Goal: Find specific page/section: Find specific page/section

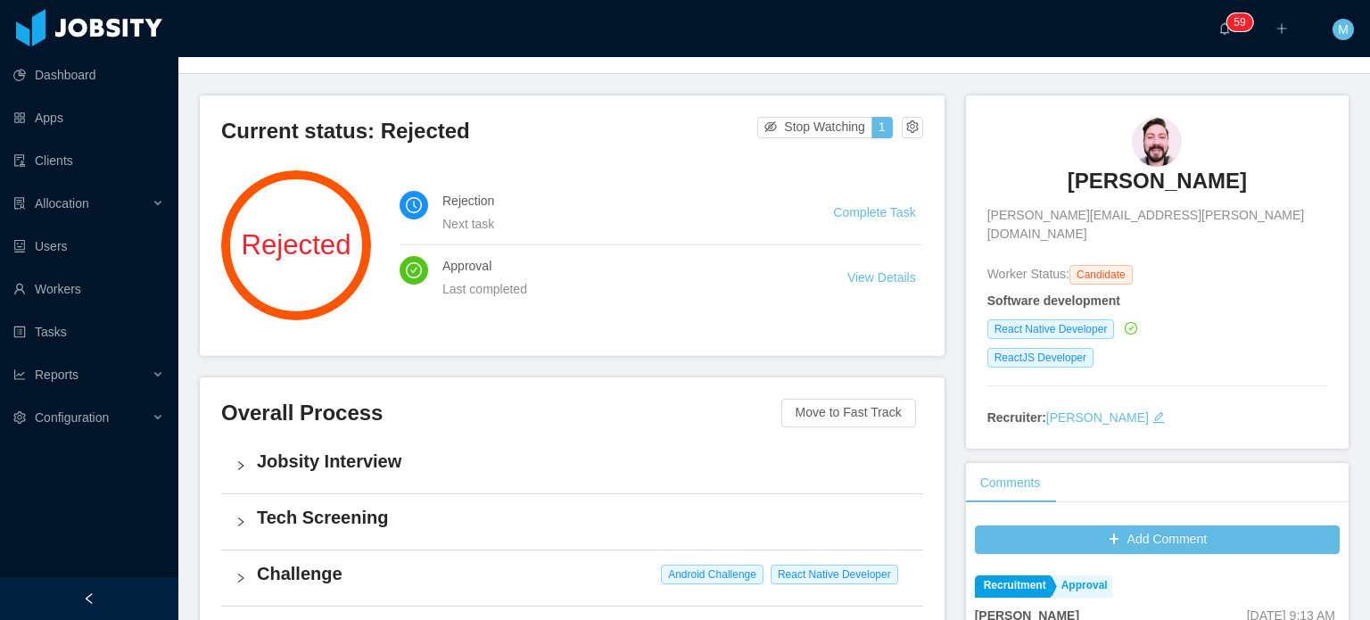
scroll to position [446, 0]
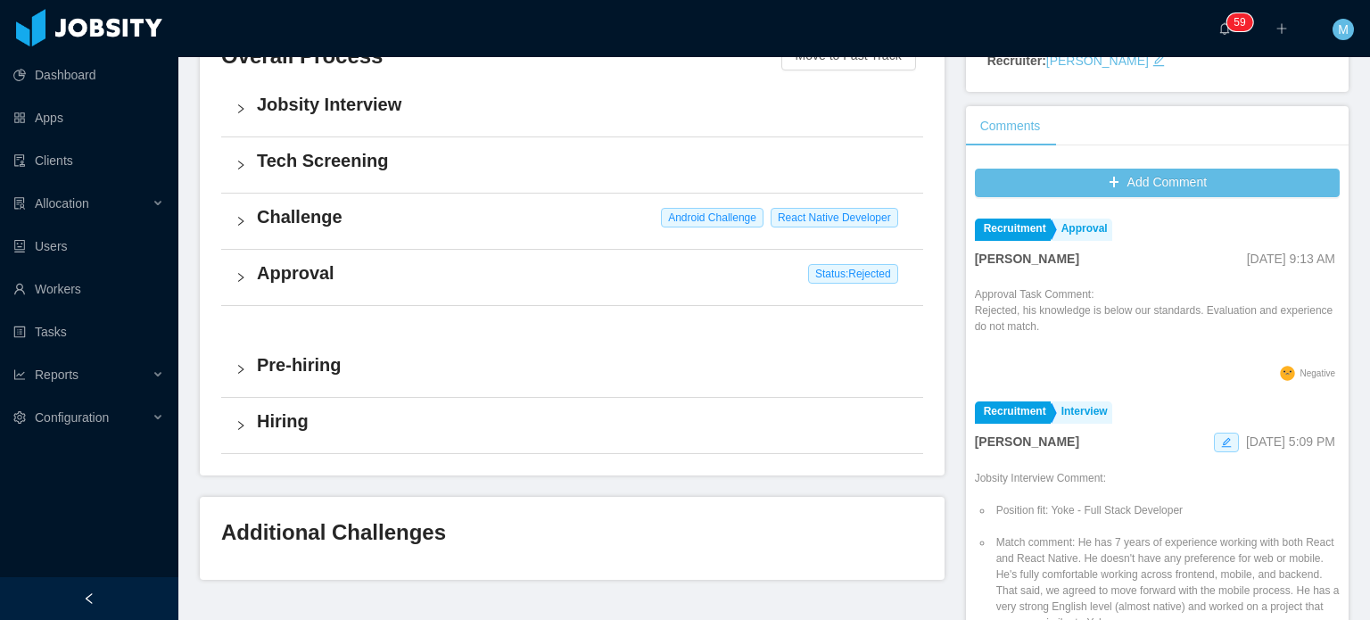
click at [258, 283] on h4 "Approval" at bounding box center [583, 272] width 652 height 25
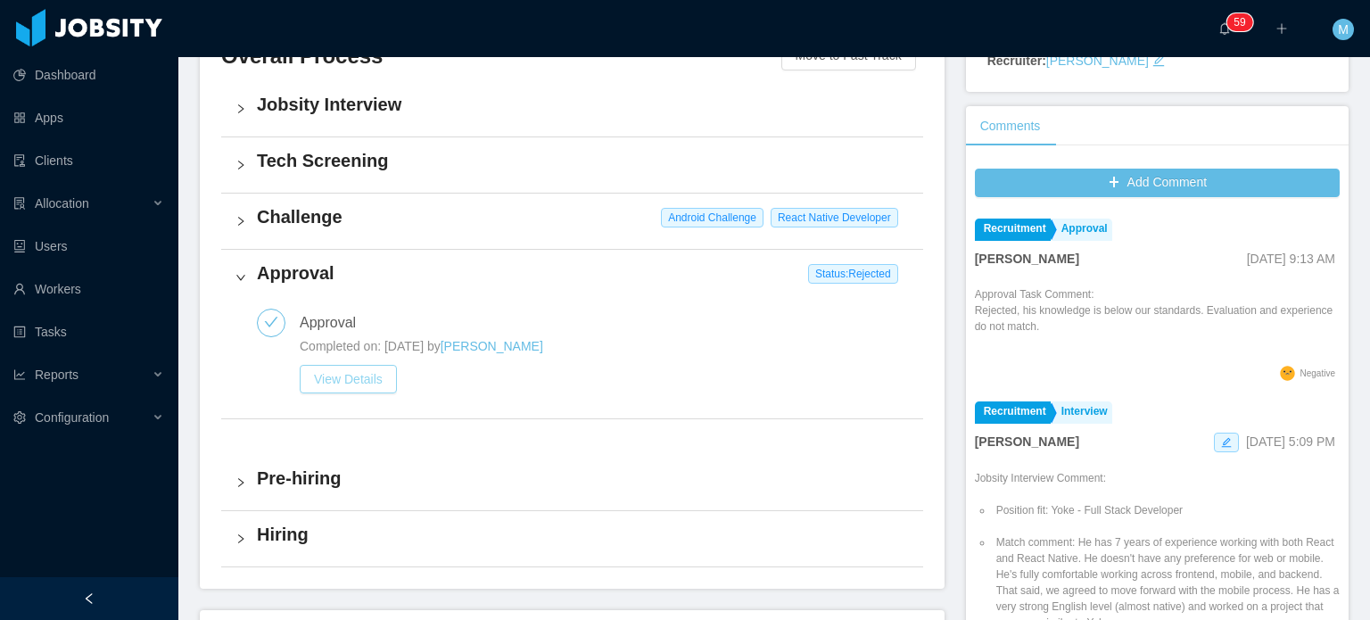
click at [371, 380] on button "View Details" at bounding box center [348, 379] width 97 height 29
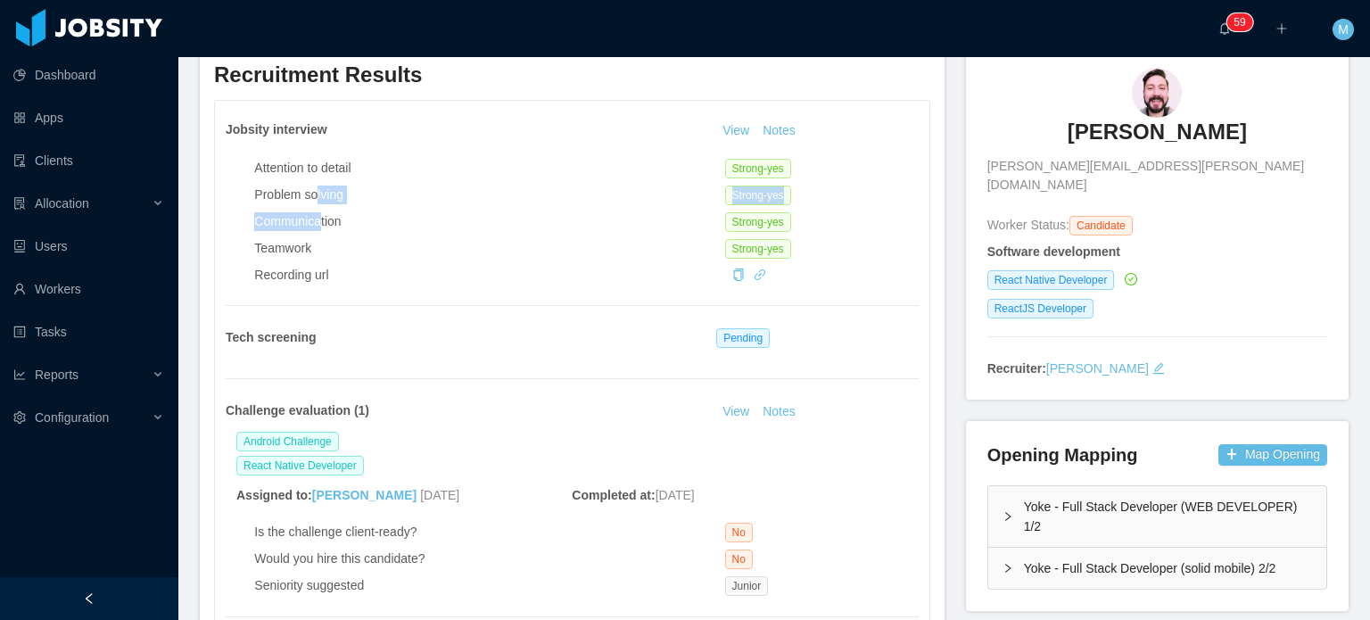
drag, startPoint x: 315, startPoint y: 198, endPoint x: 321, endPoint y: 227, distance: 30.1
click at [321, 227] on div "Attention to detail Strong-yes Problem solving Strong-yes Communication Strong-…" at bounding box center [585, 218] width 663 height 133
click at [321, 227] on div "Communication" at bounding box center [489, 221] width 470 height 19
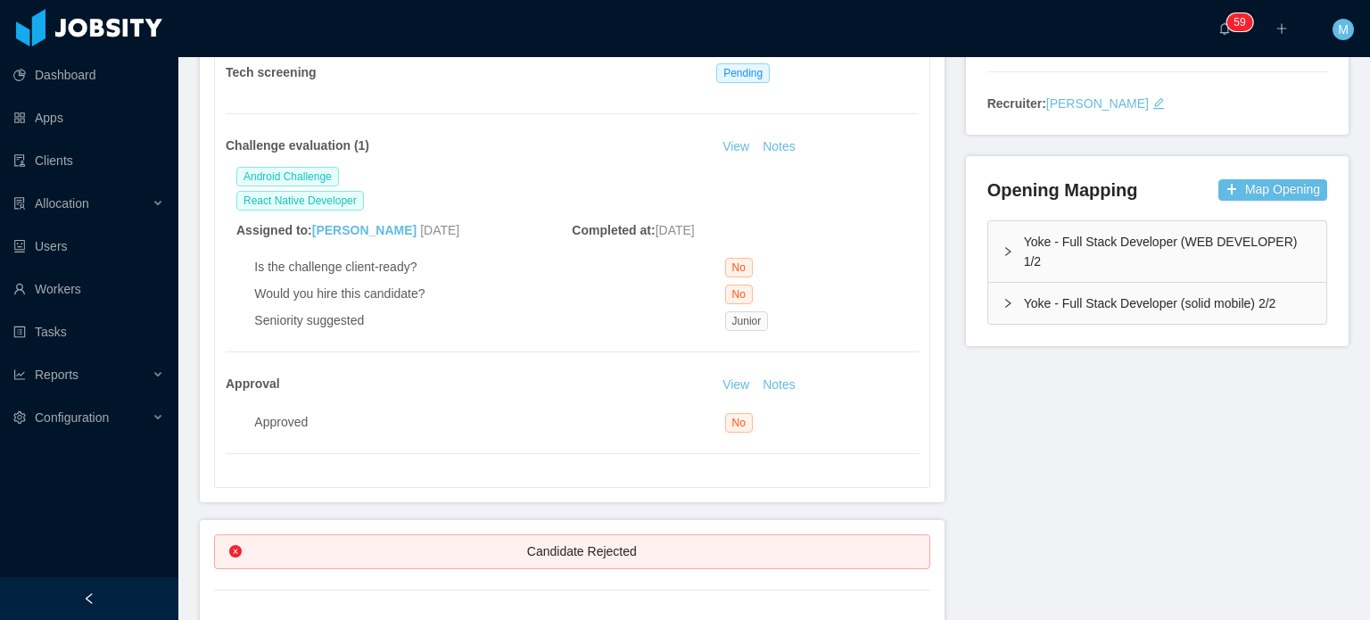
scroll to position [406, 0]
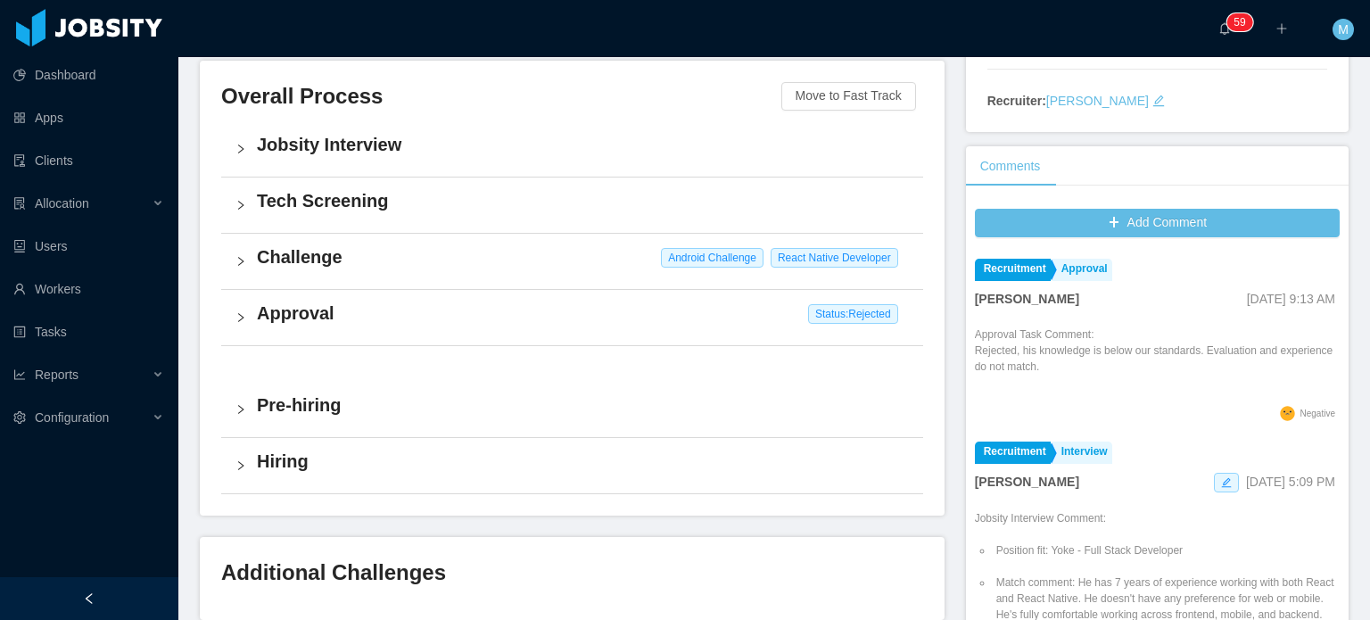
click at [243, 245] on div "Challenge Android Challenge React Native Developer" at bounding box center [572, 261] width 702 height 55
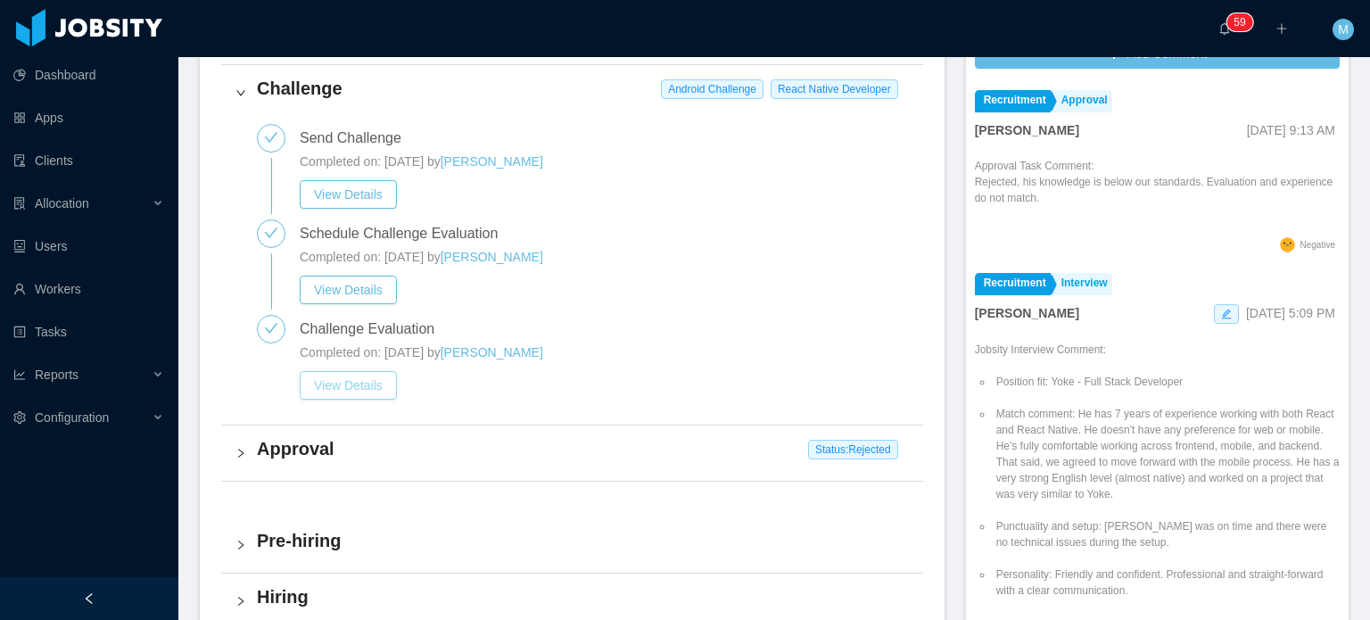
scroll to position [584, 0]
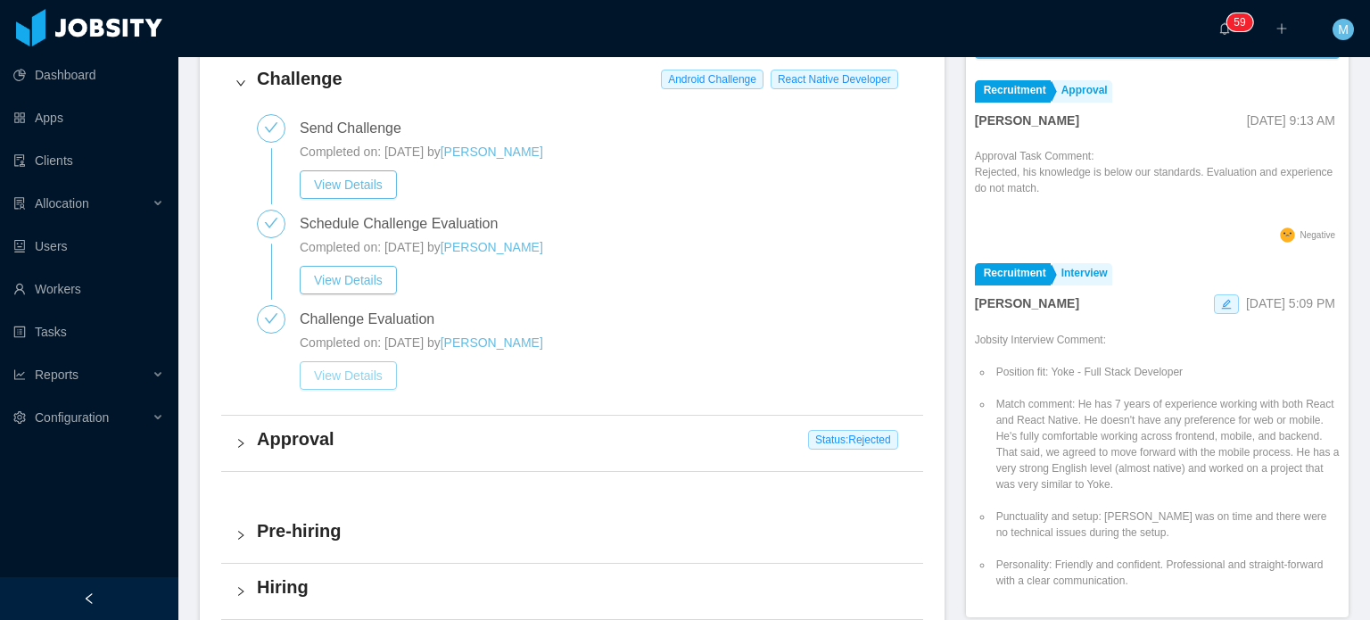
click at [344, 368] on button "View Details" at bounding box center [348, 375] width 97 height 29
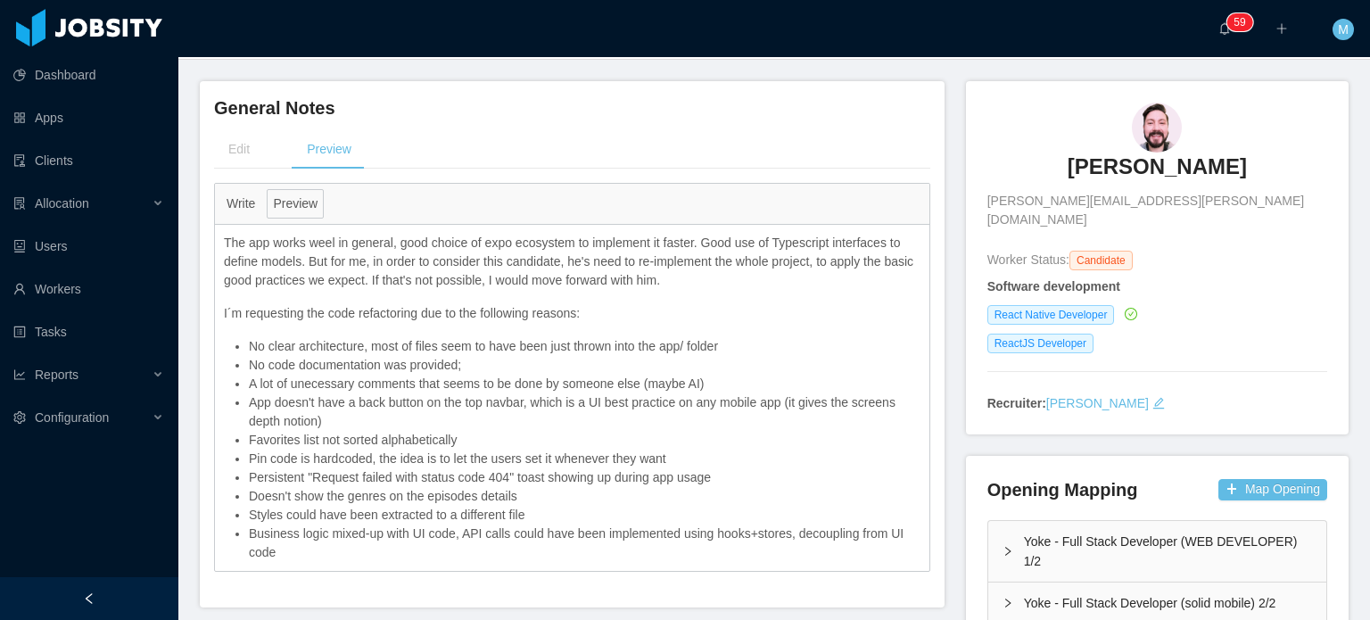
scroll to position [89, 0]
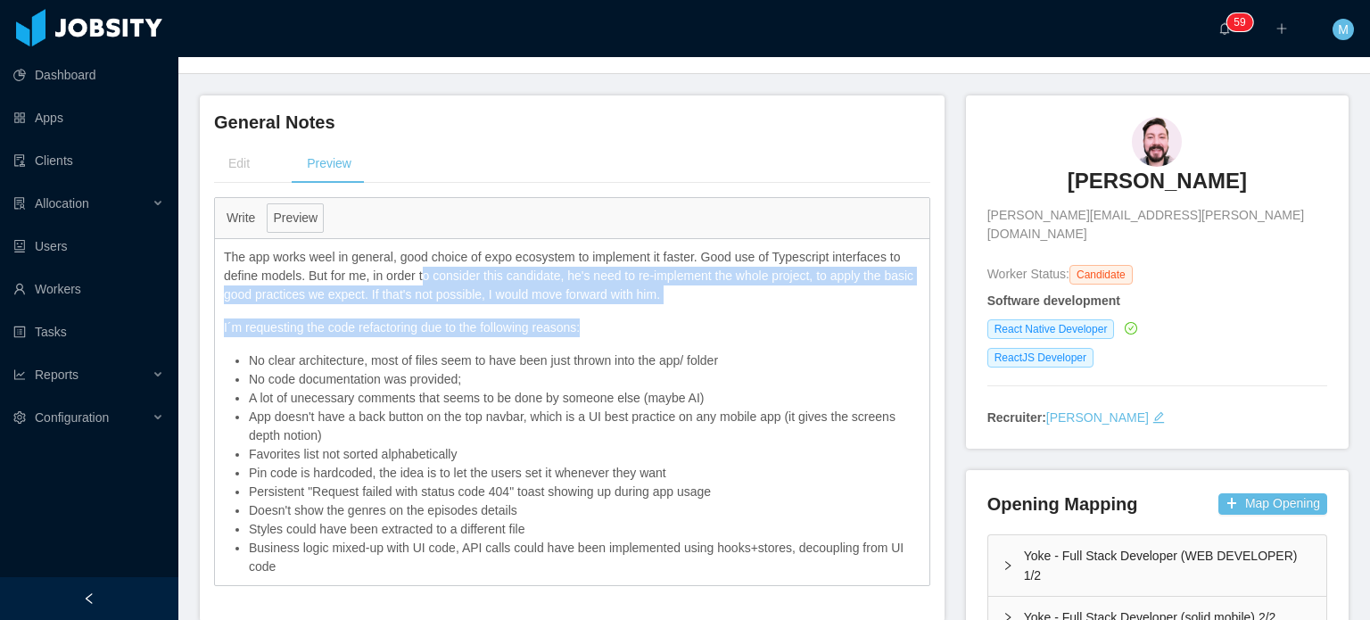
drag, startPoint x: 426, startPoint y: 275, endPoint x: 638, endPoint y: 309, distance: 215.0
click at [638, 309] on div "The app works weel in general, good choice of expo ecosystem to implement it fa…" at bounding box center [572, 412] width 714 height 346
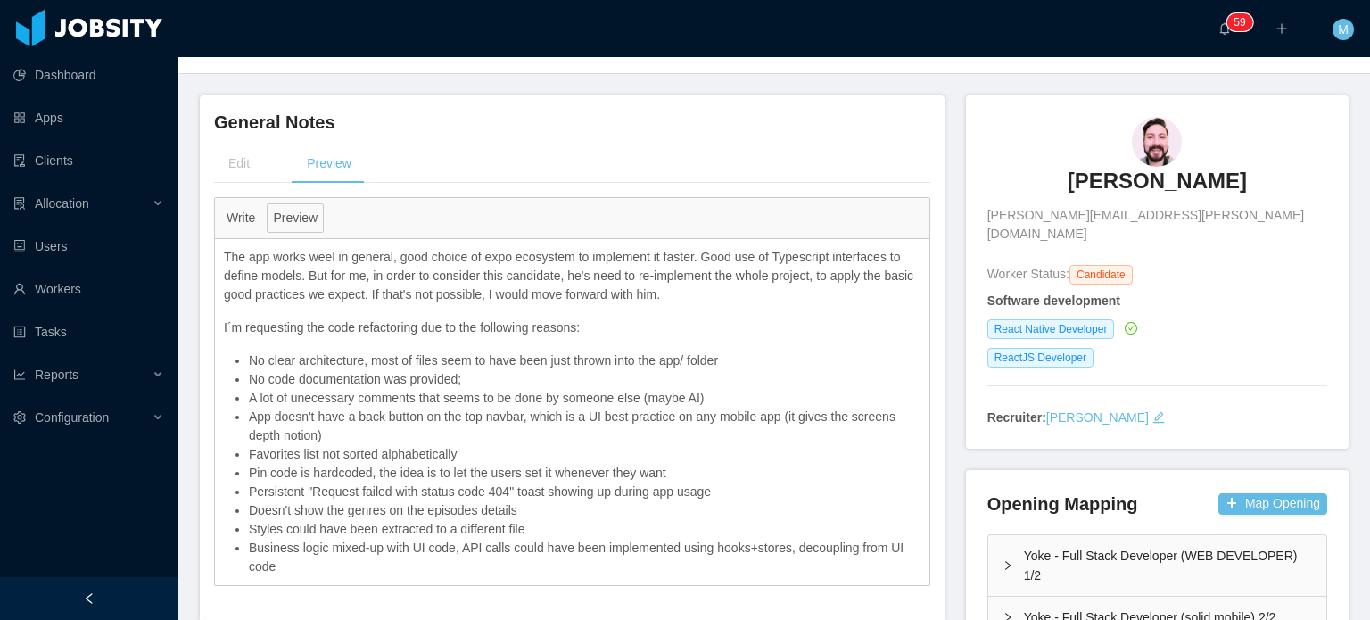
click at [385, 292] on p "The app works weel in general, good choice of expo ecosystem to implement it fa…" at bounding box center [572, 276] width 696 height 56
click at [399, 292] on p "The app works weel in general, good choice of expo ecosystem to implement it fa…" at bounding box center [572, 276] width 696 height 56
drag, startPoint x: 496, startPoint y: 299, endPoint x: 582, endPoint y: 309, distance: 87.0
click at [571, 307] on div "The app works weel in general, good choice of expo ecosystem to implement it fa…" at bounding box center [572, 412] width 714 height 346
click at [588, 309] on div "The app works weel in general, good choice of expo ecosystem to implement it fa…" at bounding box center [572, 412] width 714 height 346
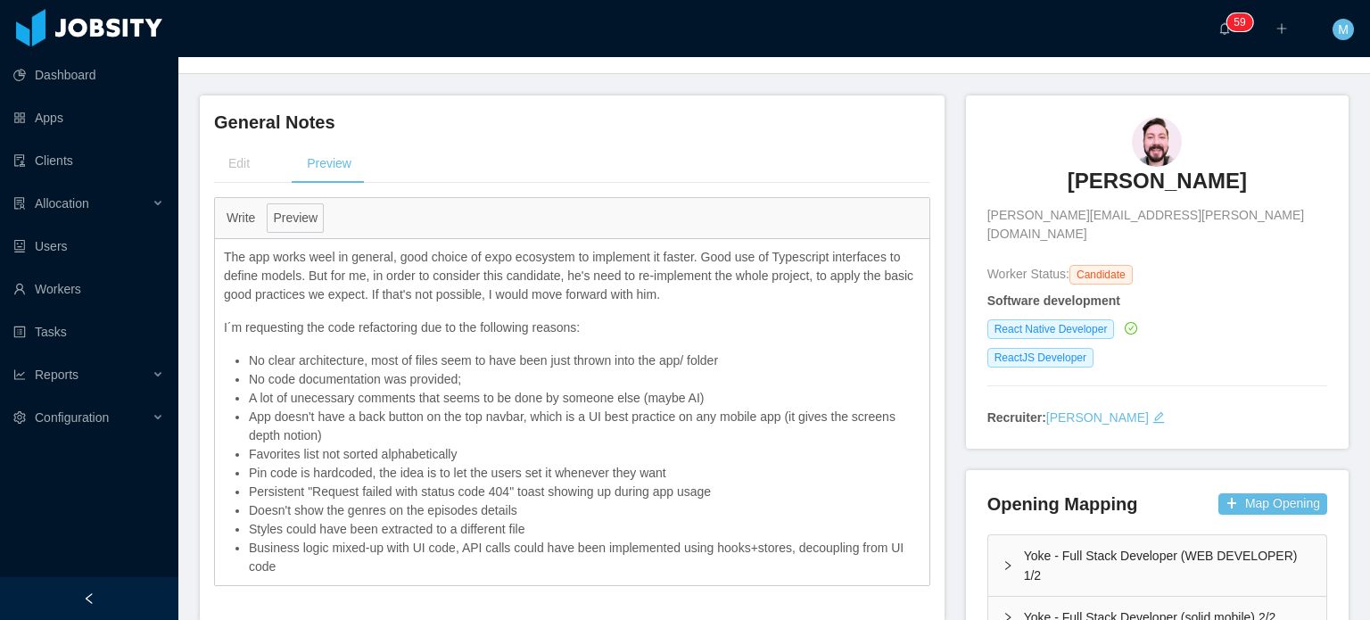
scroll to position [178, 0]
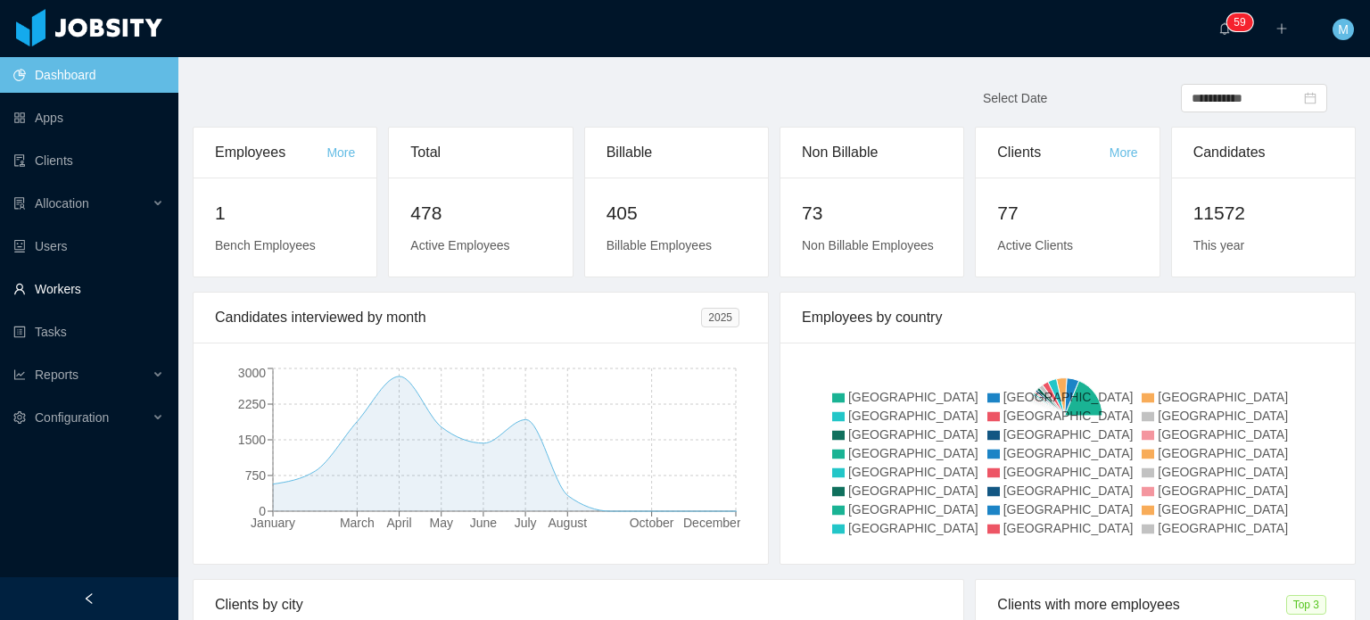
click at [69, 293] on link "Workers" at bounding box center [88, 289] width 151 height 36
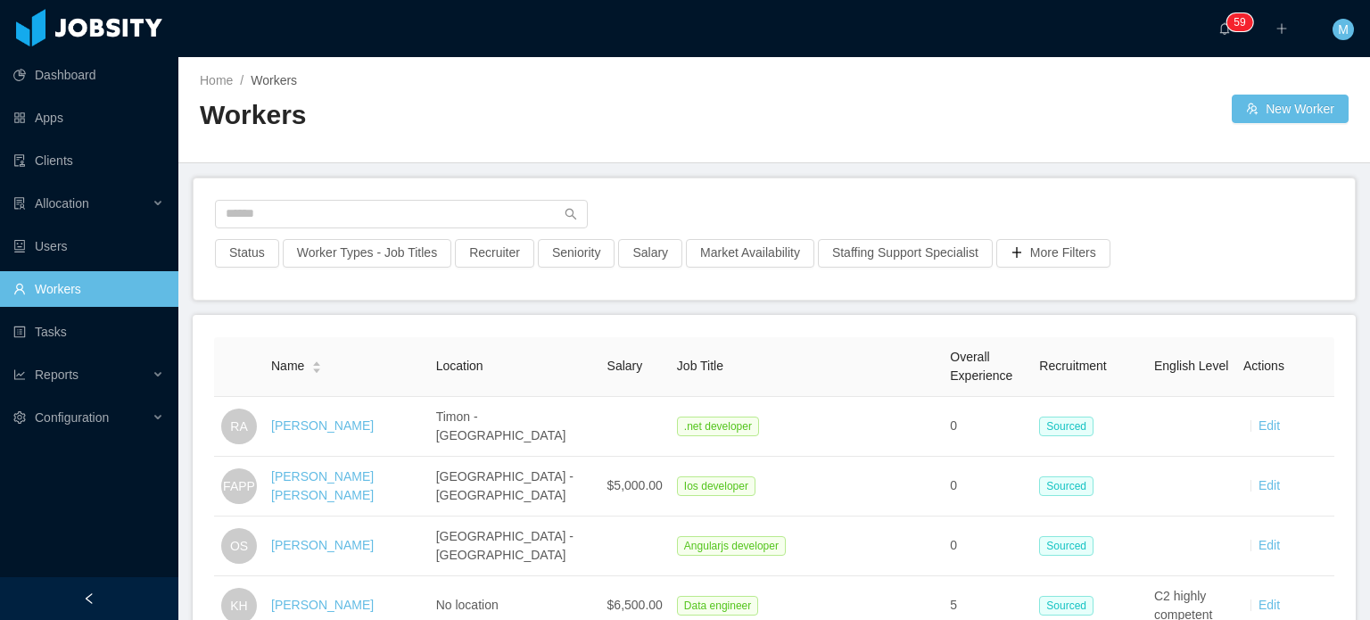
click at [417, 188] on div "Status Worker Types - Job Titles Recruiter Seniority Salary Market Availability…" at bounding box center [773, 238] width 1161 height 121
click at [420, 208] on input "text" at bounding box center [401, 214] width 373 height 29
paste input "**********"
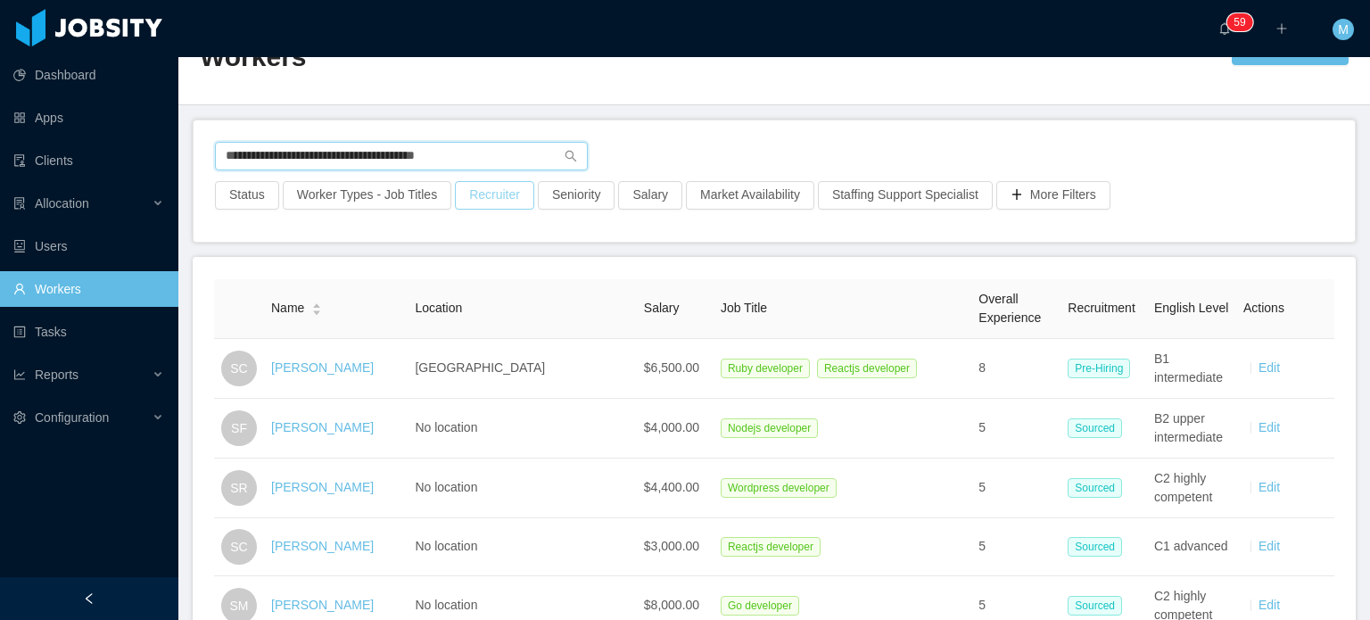
scroll to position [89, 0]
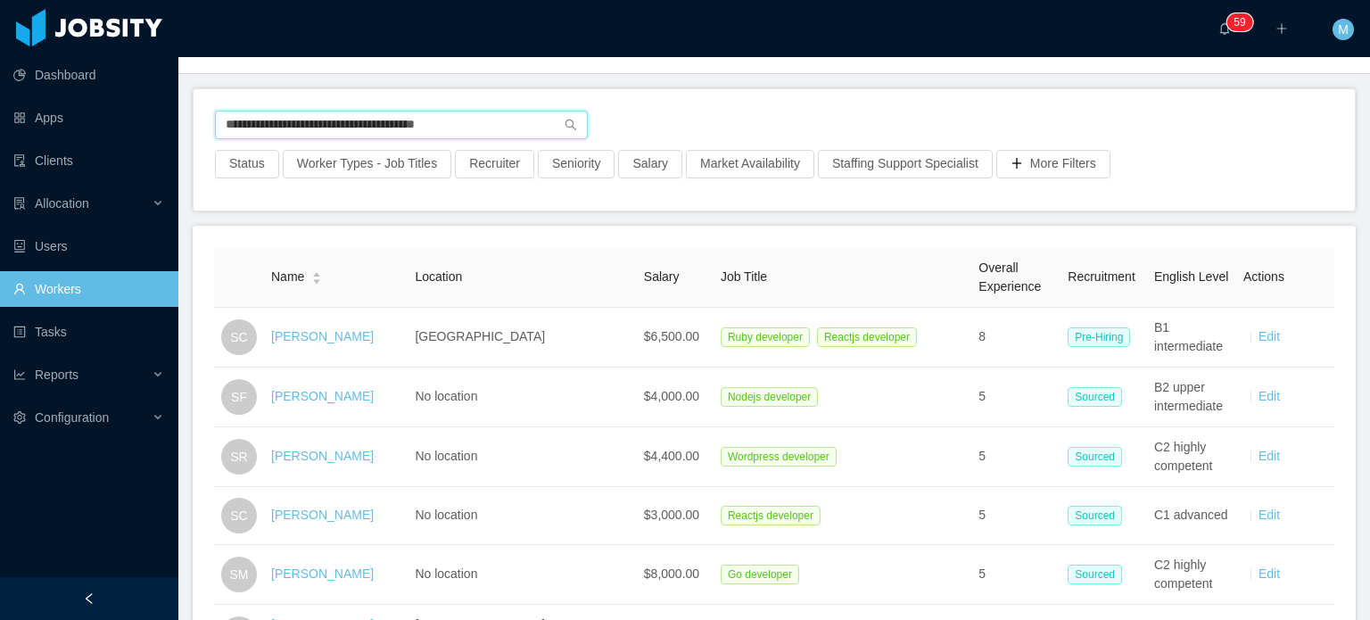
paste input "**********"
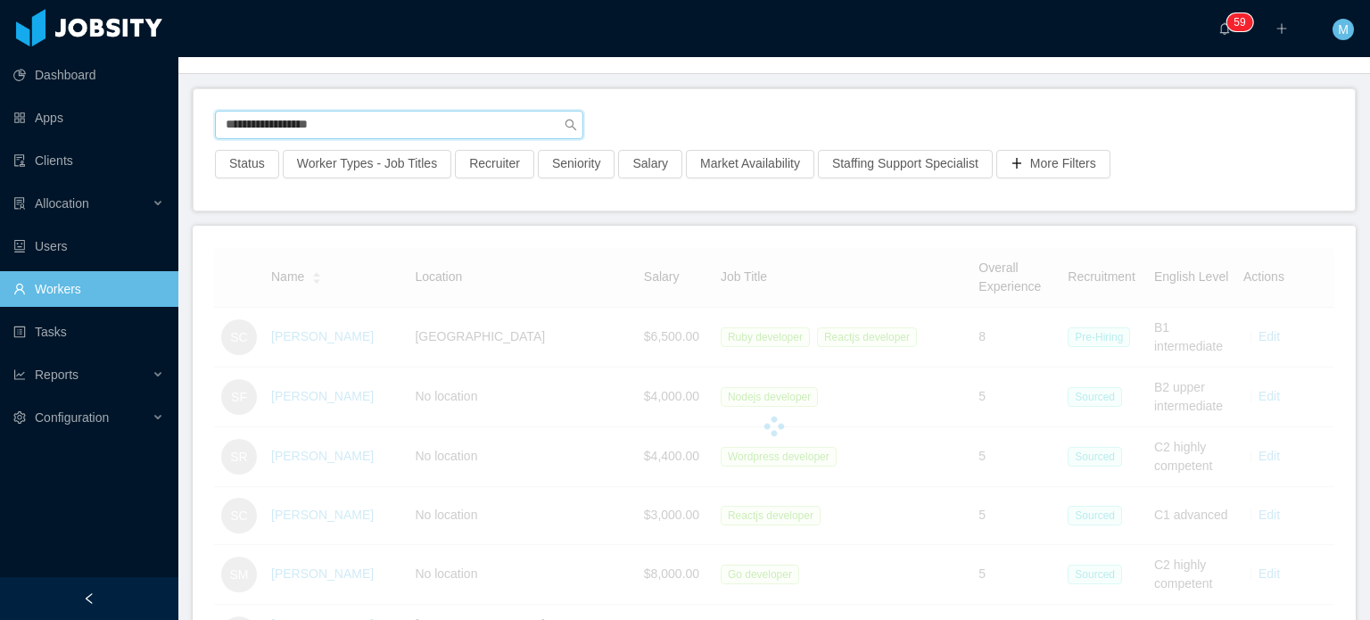
type input "**********"
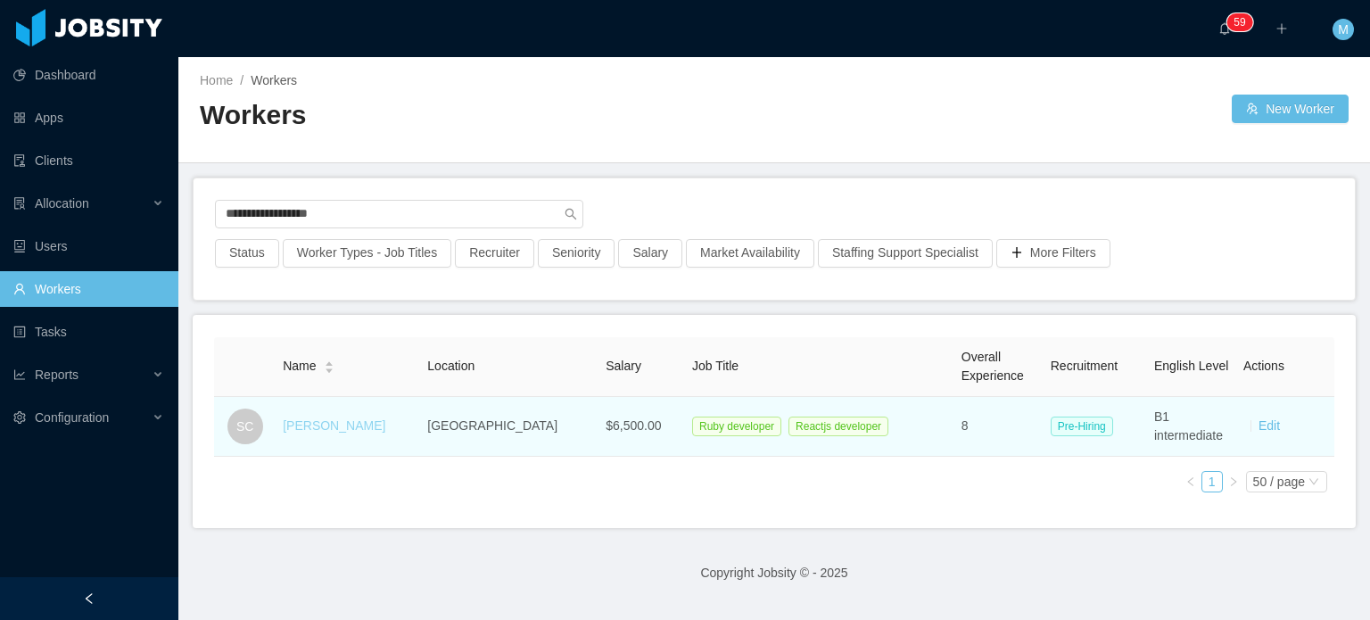
click at [342, 421] on link "Samuel Cornet" at bounding box center [334, 425] width 103 height 14
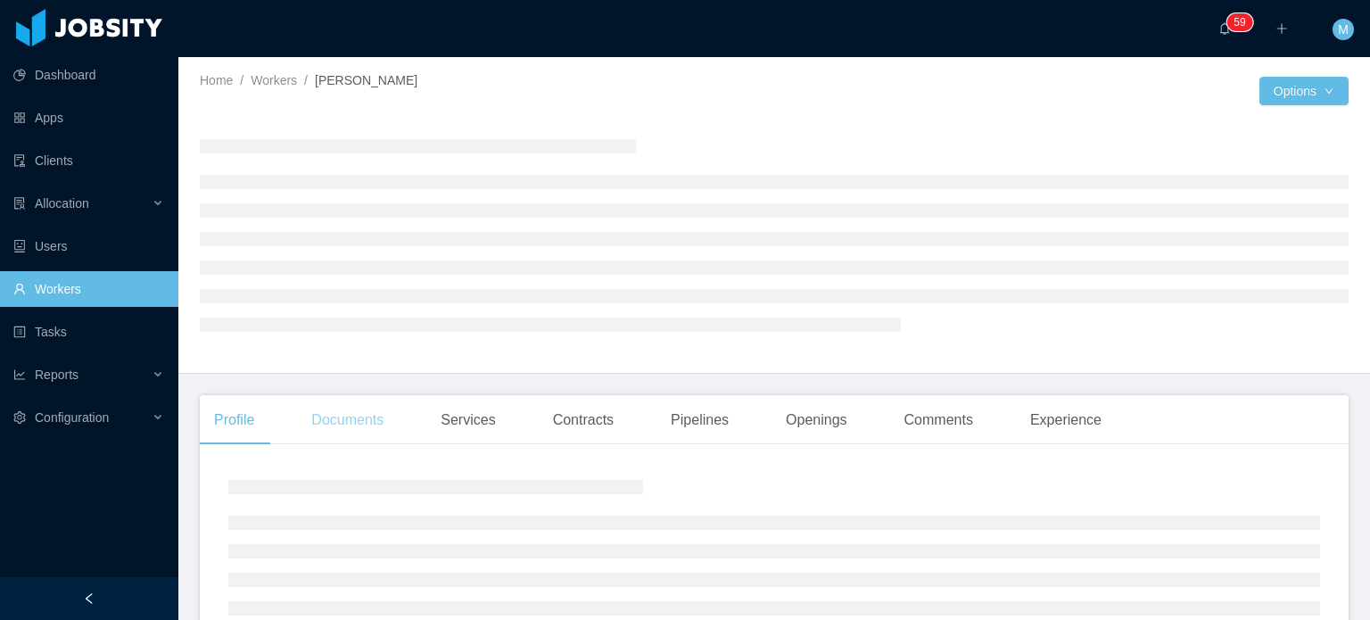
click at [354, 411] on div "Documents" at bounding box center [347, 420] width 101 height 50
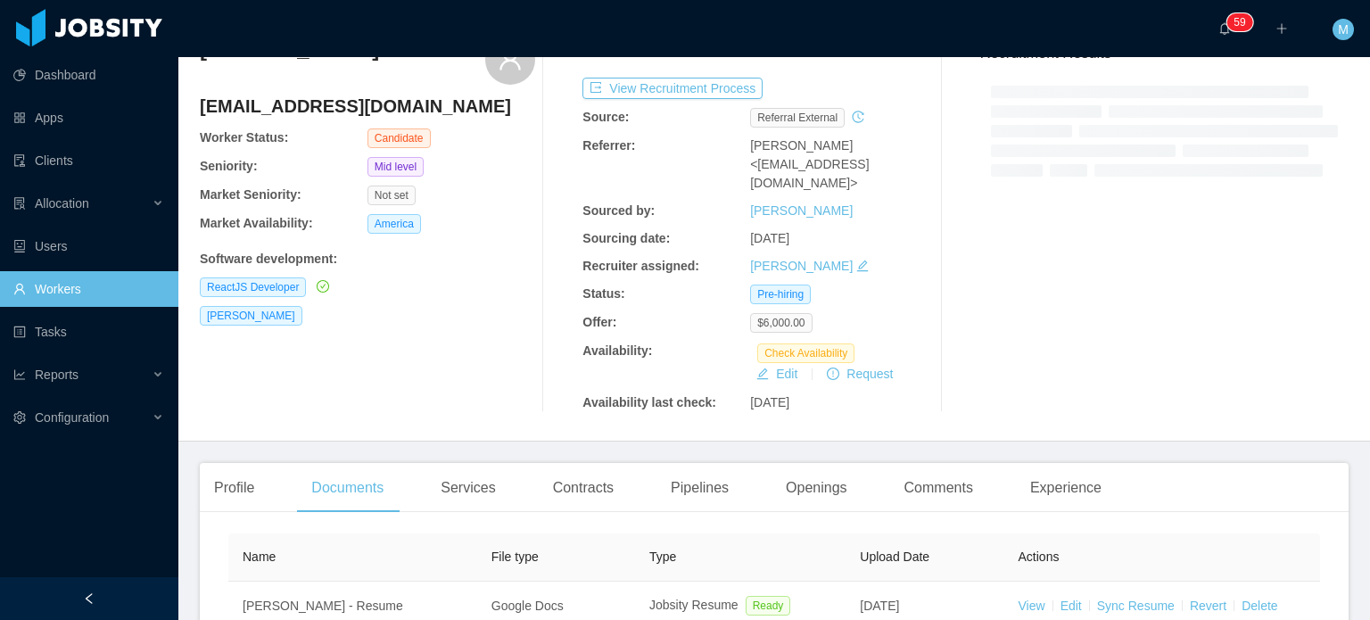
scroll to position [303, 0]
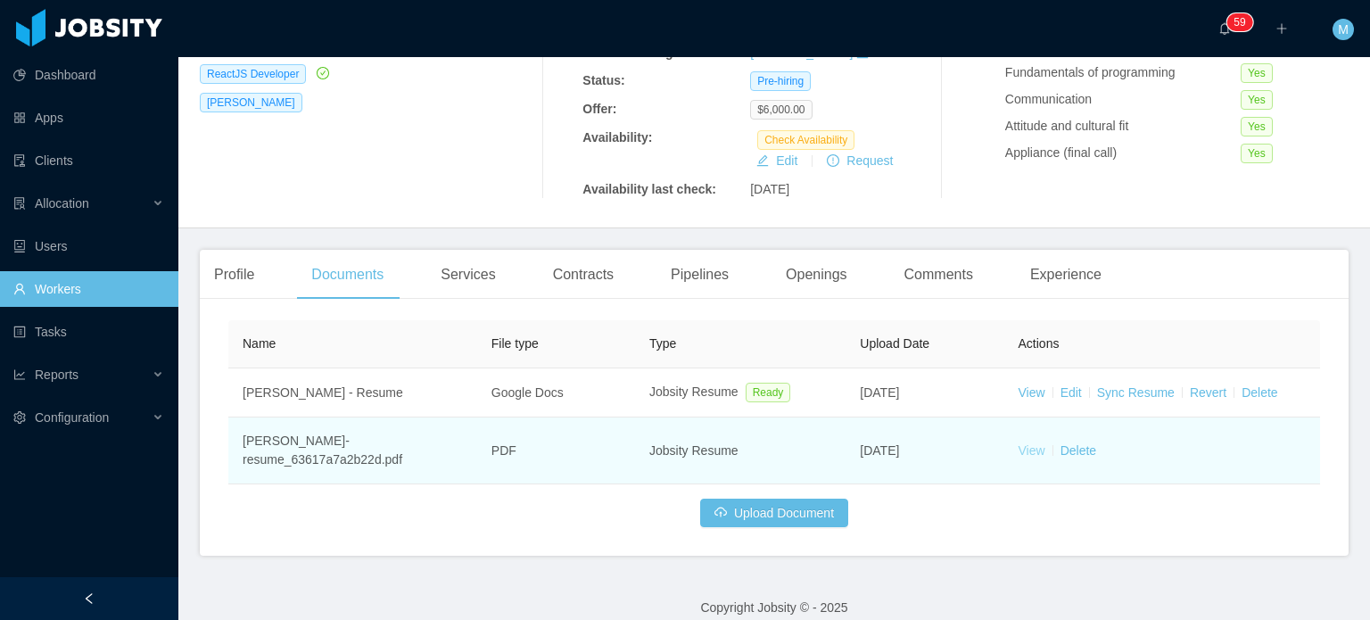
click at [1018, 443] on link "View" at bounding box center [1031, 450] width 27 height 14
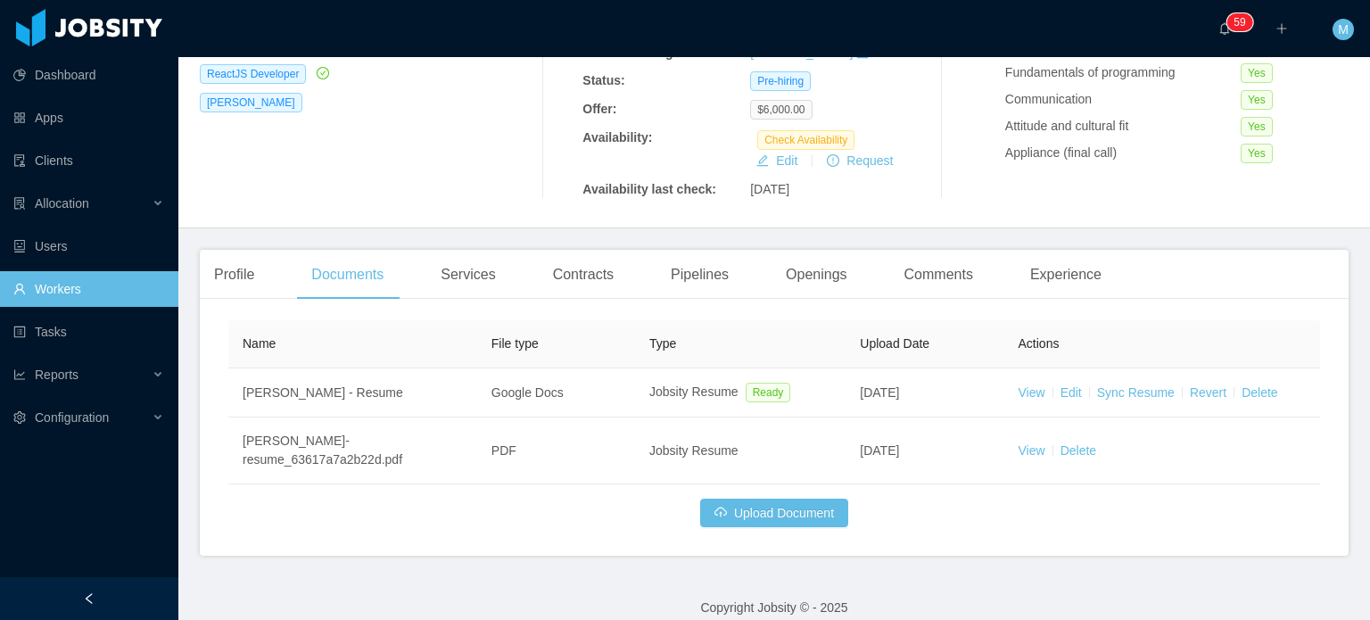
scroll to position [0, 0]
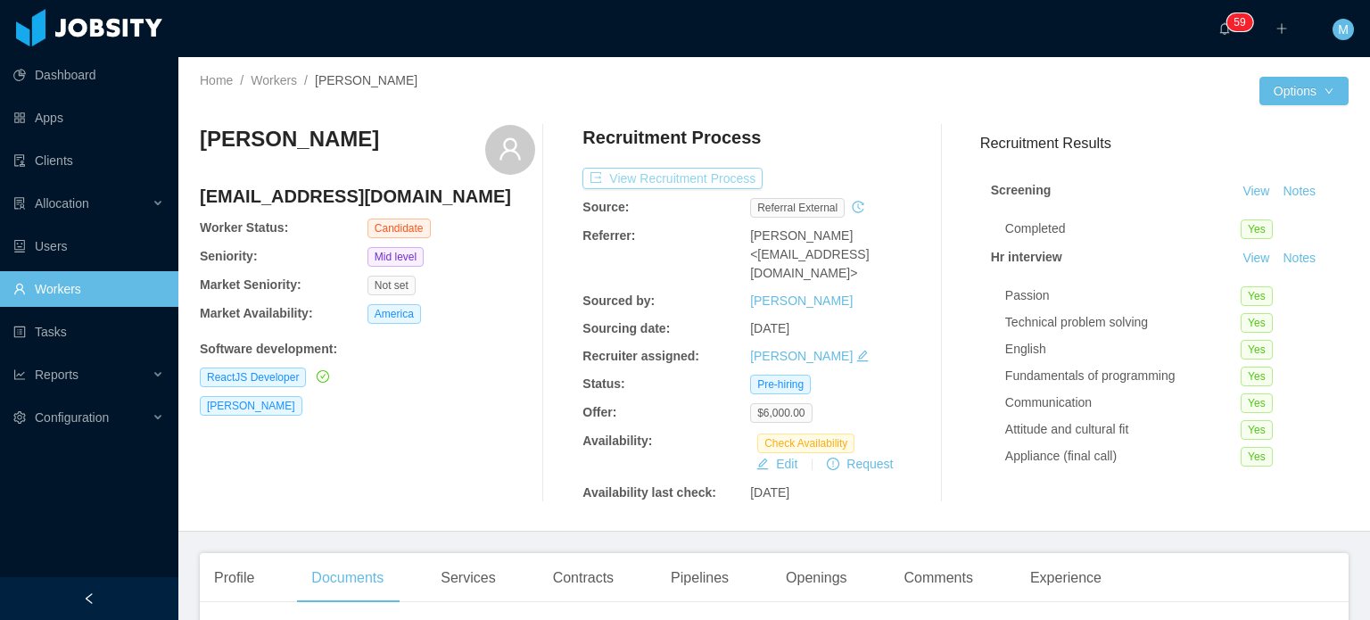
click at [683, 176] on button "View Recruitment Process" at bounding box center [672, 178] width 180 height 21
